Goal: Check status: Check status

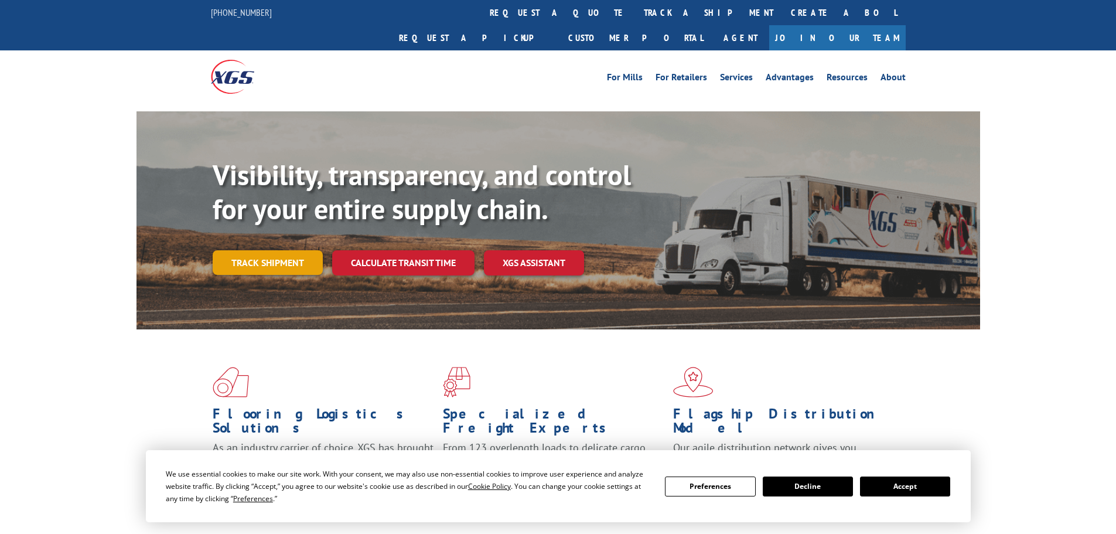
click at [258, 250] on link "Track shipment" at bounding box center [268, 262] width 110 height 25
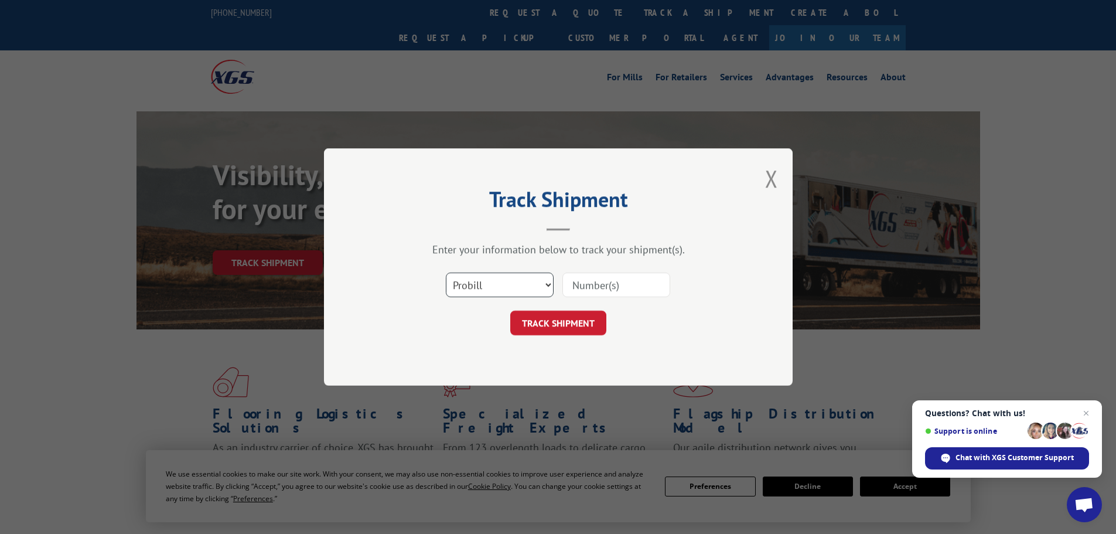
click at [550, 285] on select "Select category... Probill BOL PO" at bounding box center [500, 284] width 108 height 25
select select "bol"
click at [446, 272] on select "Select category... Probill BOL PO" at bounding box center [500, 284] width 108 height 25
click at [603, 284] on input at bounding box center [616, 284] width 108 height 25
type input "6157758"
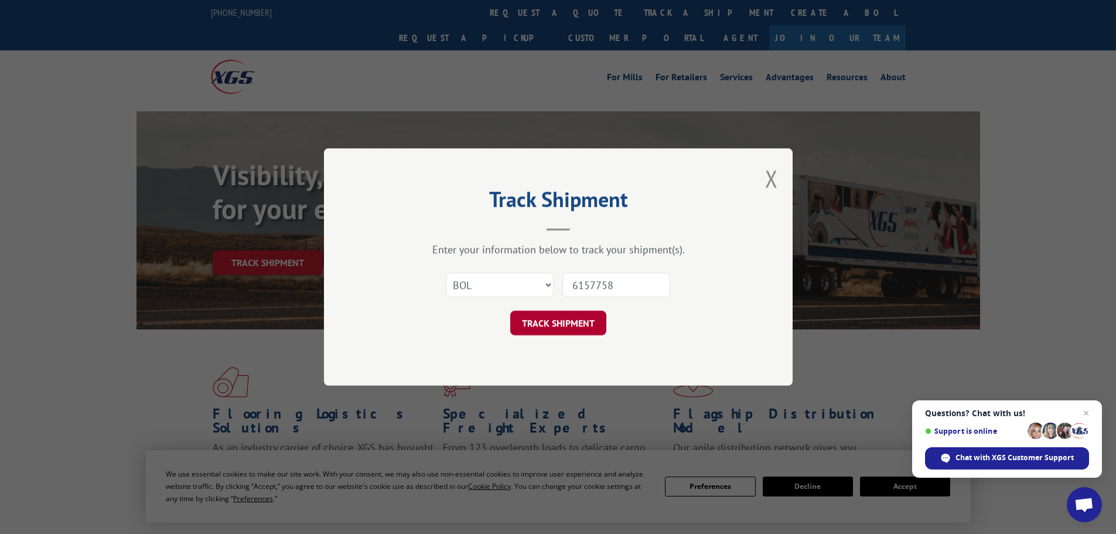
click at [564, 323] on button "TRACK SHIPMENT" at bounding box center [558, 322] width 96 height 25
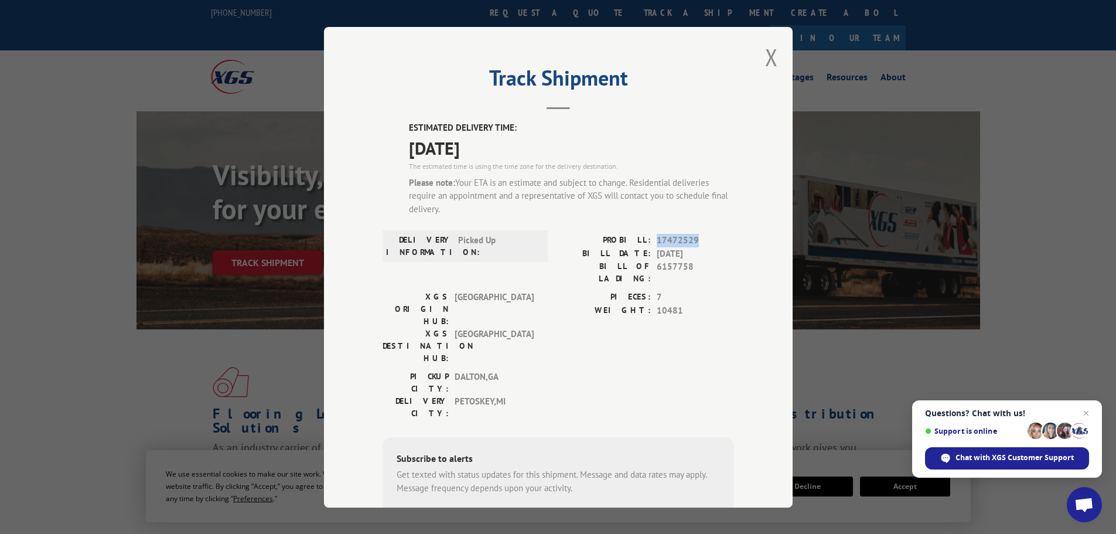
drag, startPoint x: 694, startPoint y: 238, endPoint x: 650, endPoint y: 239, distance: 43.9
click at [650, 239] on div "PROBILL: 17472529" at bounding box center [646, 240] width 176 height 13
copy span "17472529"
click at [767, 61] on button "Close modal" at bounding box center [771, 57] width 13 height 31
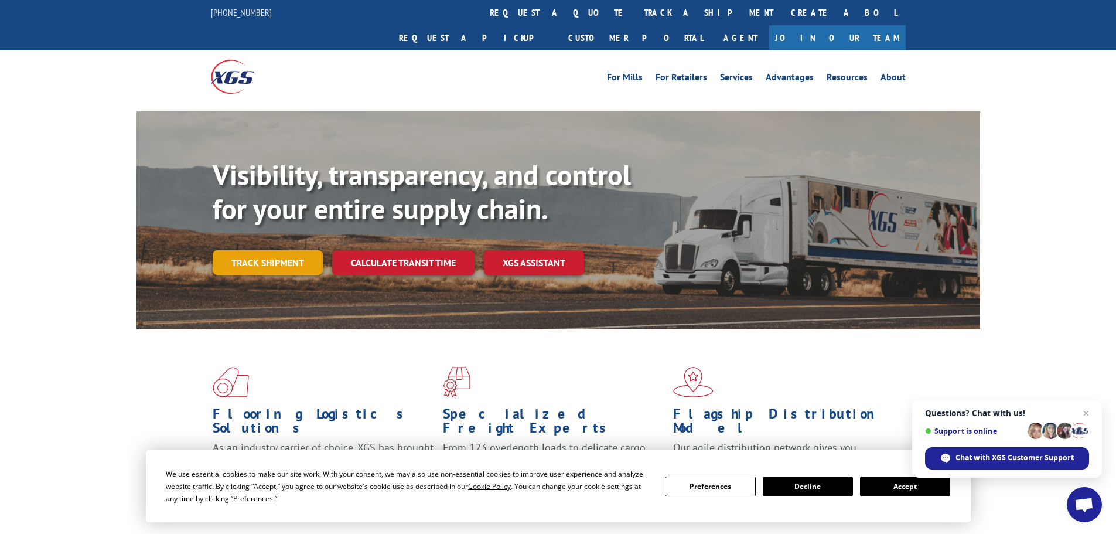
click at [268, 250] on link "Track shipment" at bounding box center [268, 262] width 110 height 25
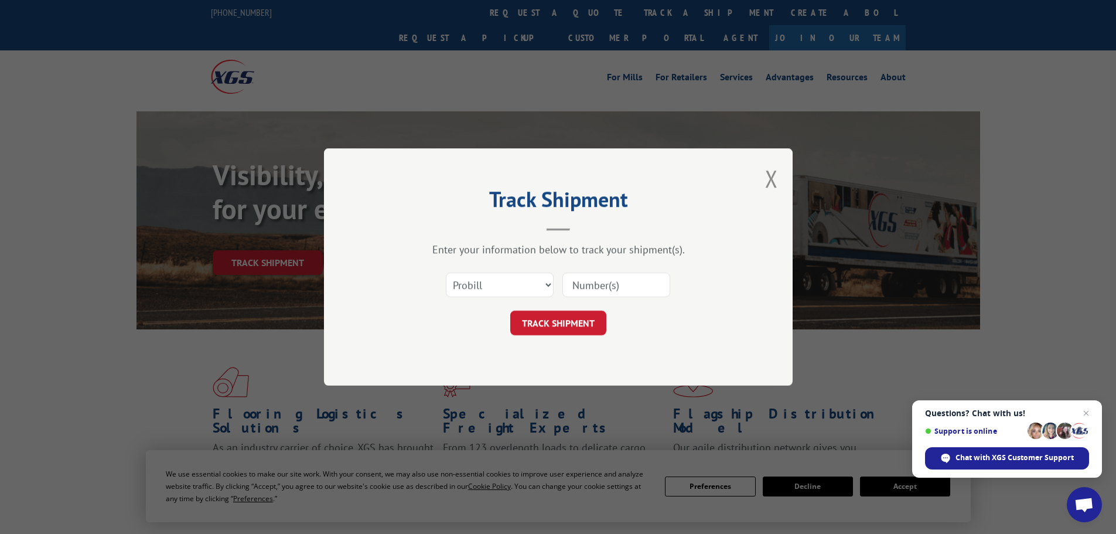
click at [608, 288] on input at bounding box center [616, 284] width 108 height 25
paste input "17472529"
type input "17472529"
click at [559, 320] on button "TRACK SHIPMENT" at bounding box center [558, 322] width 96 height 25
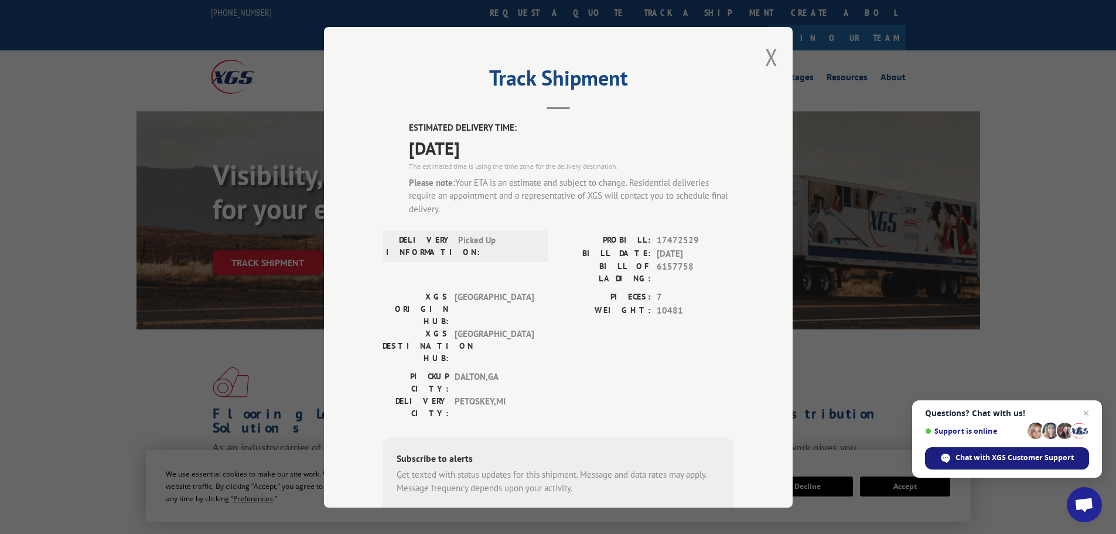
click at [988, 451] on div "Chat with XGS Customer Support" at bounding box center [1007, 458] width 164 height 22
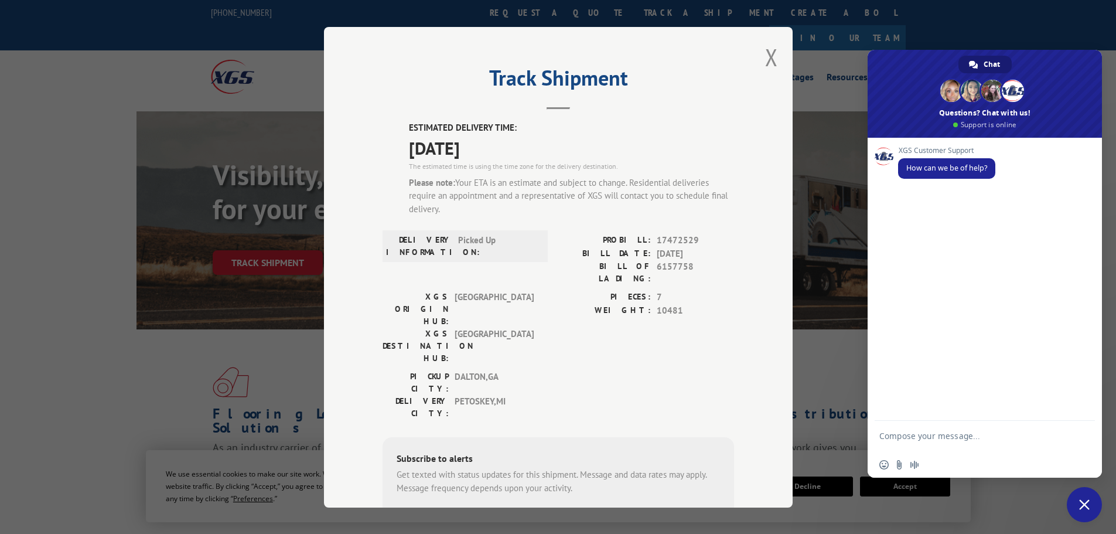
drag, startPoint x: 913, startPoint y: 224, endPoint x: 904, endPoint y: 218, distance: 11.1
click at [904, 218] on div "XGS Customer Support How can we be of help?" at bounding box center [984, 279] width 234 height 283
click at [768, 56] on button "Close modal" at bounding box center [771, 57] width 13 height 31
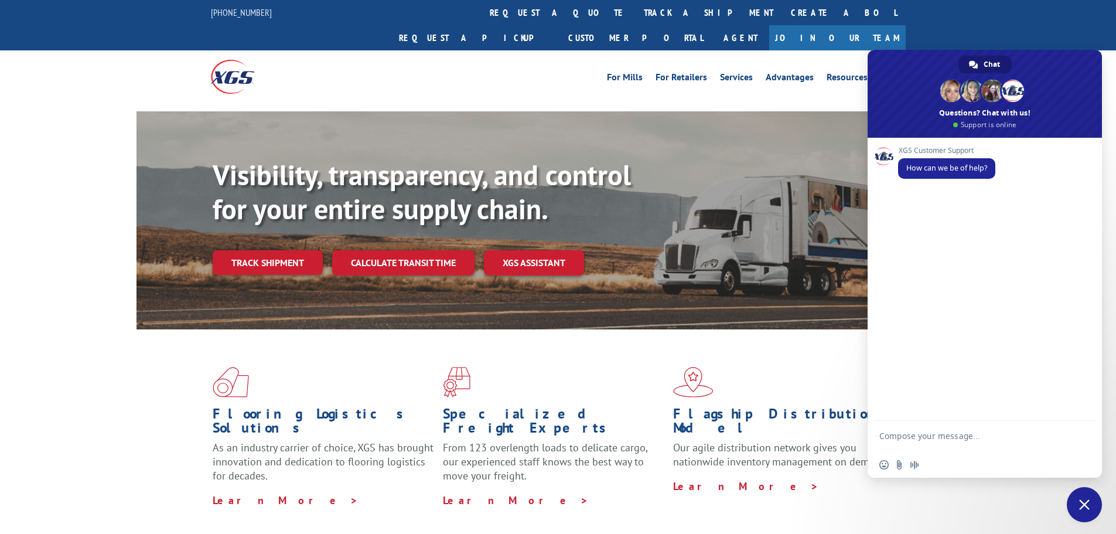
click at [1091, 503] on span "Close chat" at bounding box center [1084, 504] width 35 height 35
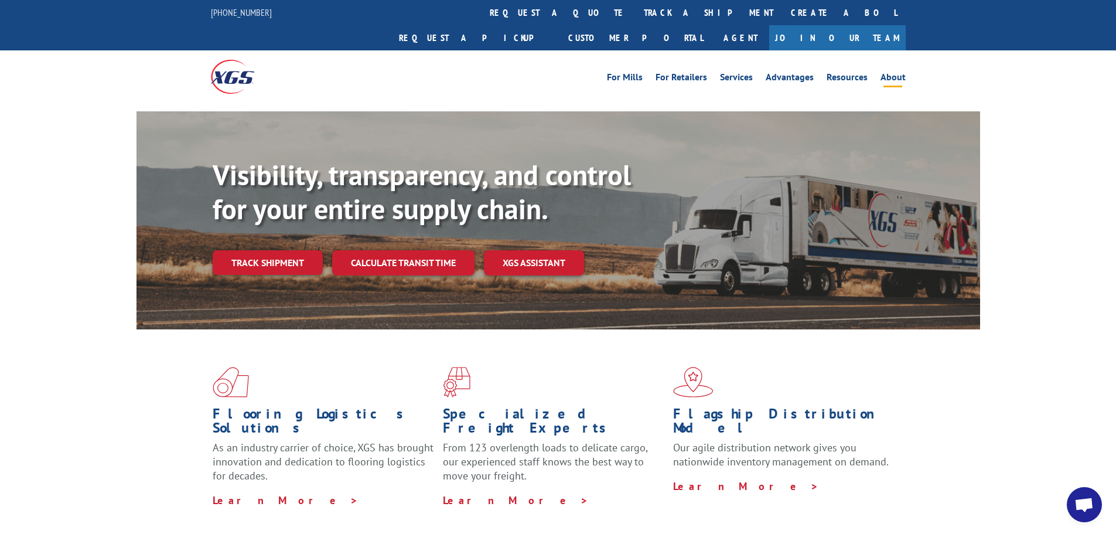
click at [887, 73] on link "About" at bounding box center [892, 79] width 25 height 13
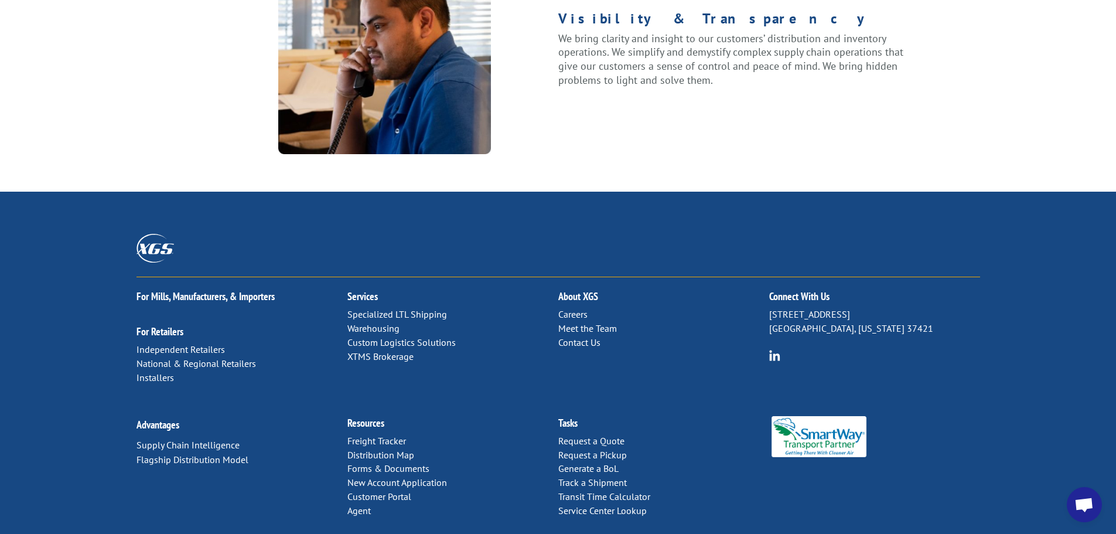
scroll to position [1508, 0]
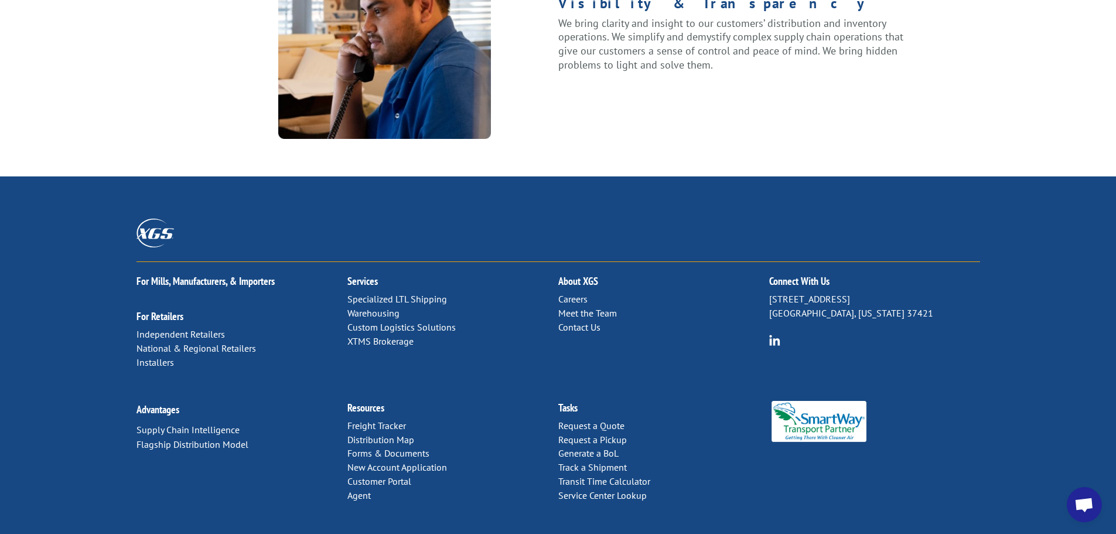
click at [817, 276] on h2 "Connect With Us" at bounding box center [874, 284] width 211 height 16
click at [599, 321] on link "Contact Us" at bounding box center [579, 327] width 42 height 12
